Goal: Transaction & Acquisition: Register for event/course

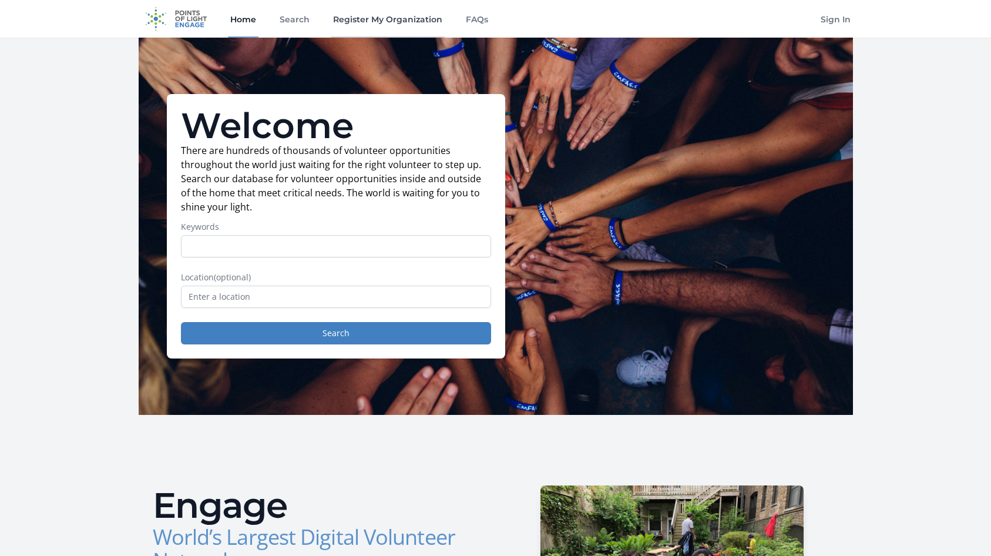
click at [406, 16] on link "Register My Organization" at bounding box center [388, 19] width 114 height 38
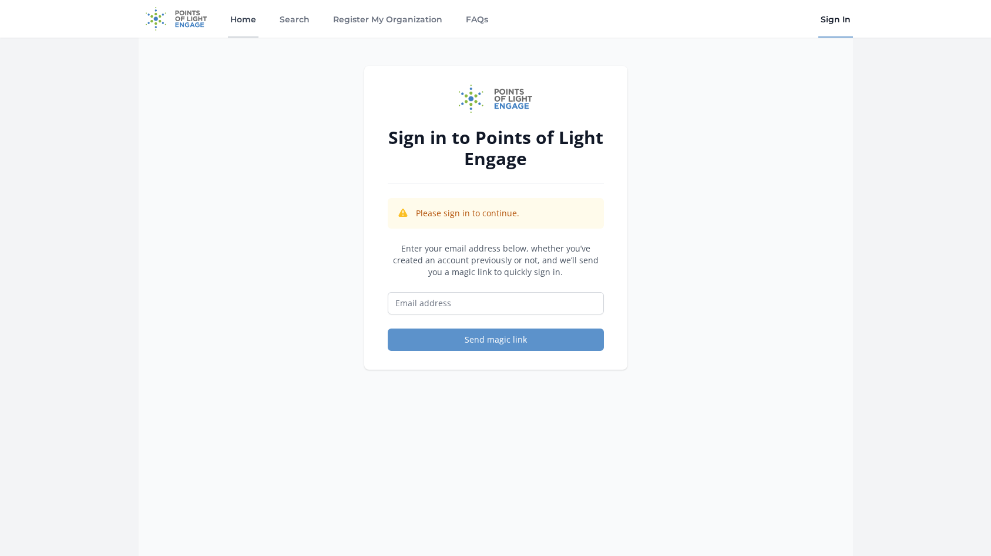
click at [246, 14] on link "Home" at bounding box center [243, 19] width 31 height 38
